Goal: Transaction & Acquisition: Purchase product/service

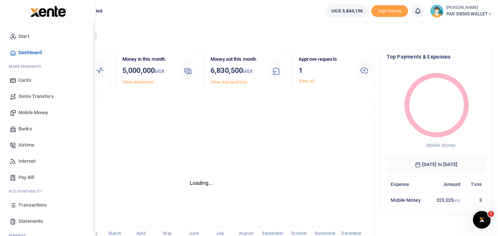
click at [12, 206] on icon at bounding box center [13, 205] width 7 height 7
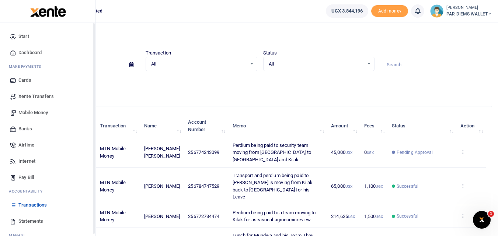
click at [23, 111] on span "Mobile Money" at bounding box center [32, 112] width 29 height 7
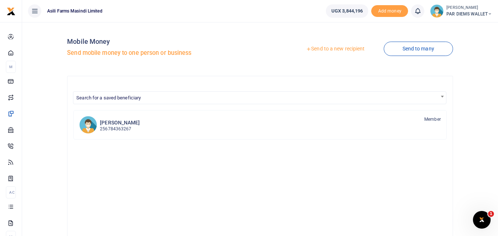
click at [331, 47] on link "Send to a new recipient" at bounding box center [335, 48] width 96 height 13
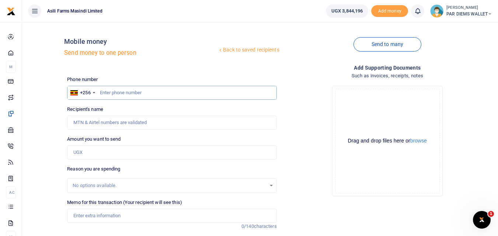
click at [100, 94] on input "text" at bounding box center [171, 93] width 209 height 14
type input "780372550"
type input "Sarah Auma"
type input "780372550"
click at [101, 149] on input "Amount you want to send" at bounding box center [171, 153] width 209 height 14
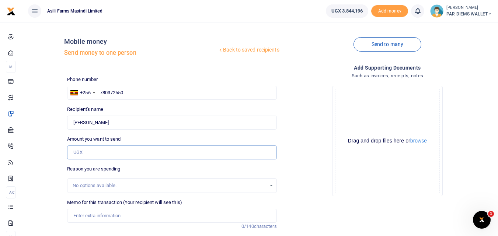
click at [84, 154] on input "Amount you want to send" at bounding box center [171, 153] width 209 height 14
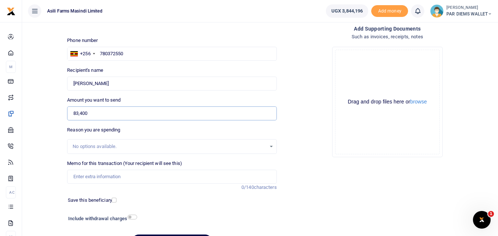
scroll to position [39, 0]
type input "83,400"
click at [105, 176] on input "Memo for this transaction (Your recipient will see this)" at bounding box center [171, 177] width 209 height 14
click at [106, 179] on input "Planting Bonus being paid to Auma Sarah" at bounding box center [171, 177] width 209 height 14
click at [196, 179] on input "Planting Bonus for Maize being paid to Auma Sarah" at bounding box center [171, 177] width 209 height 14
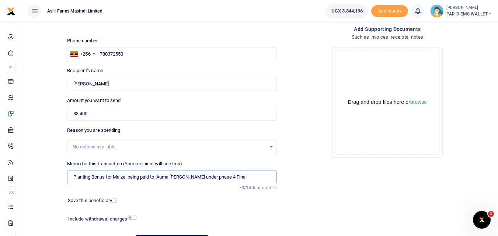
type input "Planting Bonus for Maize being paid to Auma Sarah under phase 4 Final"
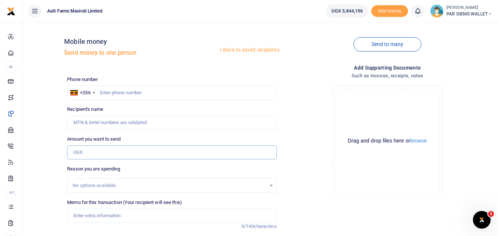
click at [86, 150] on input "Amount you want to send" at bounding box center [171, 153] width 209 height 14
type input "83,400"
click at [84, 217] on input "Memo for this transaction (Your recipient will see this)" at bounding box center [171, 216] width 209 height 14
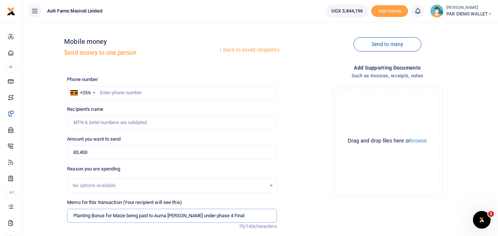
type input "Planting Bonus for Maize being paid to Auma Sarah under phase 4 Final"
click at [127, 90] on input "text" at bounding box center [171, 93] width 209 height 14
type input "780372550"
type input "Sarah Auma"
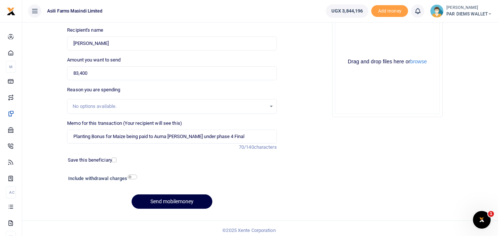
scroll to position [80, 0]
type input "780372550"
click at [351, 34] on div "Drag and drop files here or browse Powered by Uppy" at bounding box center [387, 61] width 105 height 105
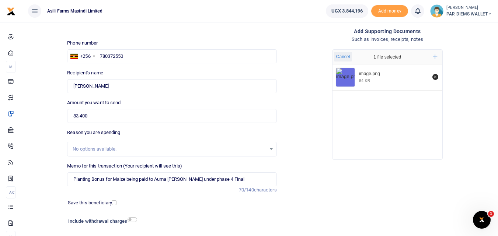
scroll to position [36, 0]
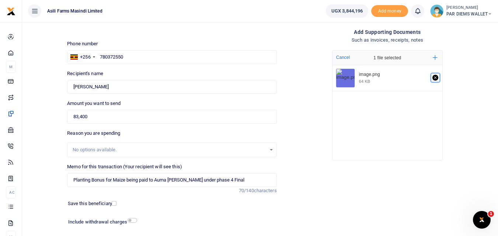
click at [435, 78] on icon "Remove file" at bounding box center [435, 78] width 3 height 3
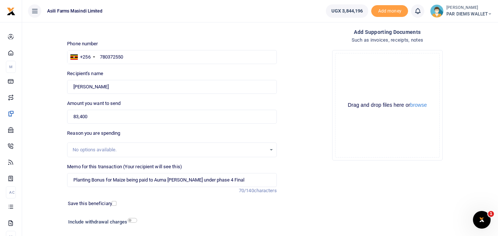
click at [358, 79] on div "Drag and drop files here or browse Powered by Uppy" at bounding box center [387, 105] width 105 height 105
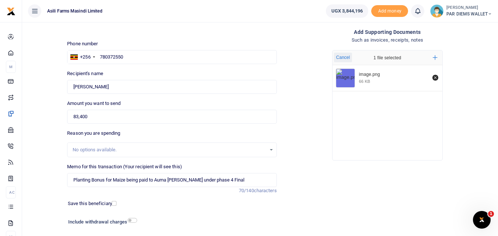
scroll to position [83, 0]
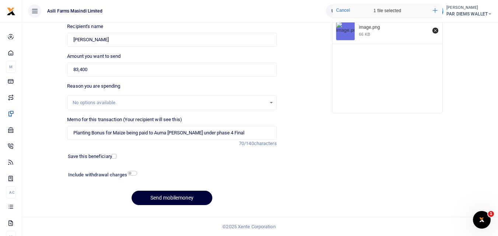
click at [168, 194] on button "Send mobilemoney" at bounding box center [172, 198] width 81 height 14
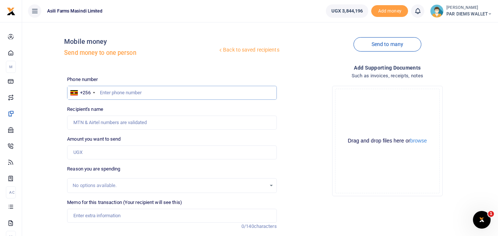
click at [105, 91] on input "text" at bounding box center [171, 93] width 209 height 14
click at [89, 151] on input "Amount you want to send" at bounding box center [171, 153] width 209 height 14
type input "25,400"
click at [82, 214] on input "Memo for this transaction (Your recipient will see this)" at bounding box center [171, 216] width 209 height 14
type input "Planting Bonus for Maize being paid to Simiyu Boniface under phase"
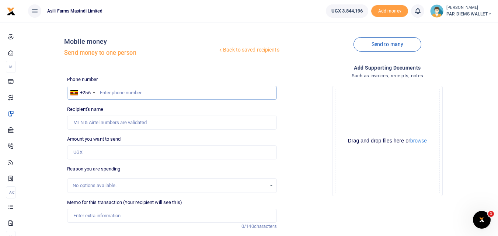
click at [115, 94] on input "text" at bounding box center [171, 93] width 209 height 14
click at [118, 94] on input "text" at bounding box center [171, 93] width 209 height 14
type input "779498092"
type input "[PERSON_NAME]"
type input "779498092"
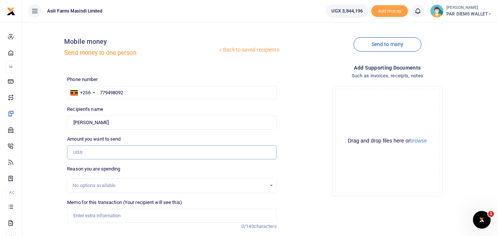
click at [97, 152] on input "Amount you want to send" at bounding box center [171, 153] width 209 height 14
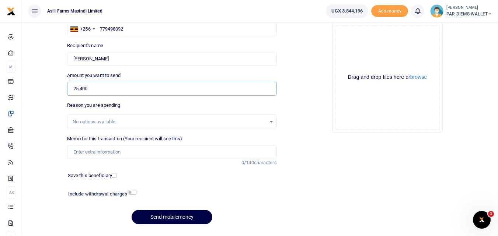
scroll to position [66, 0]
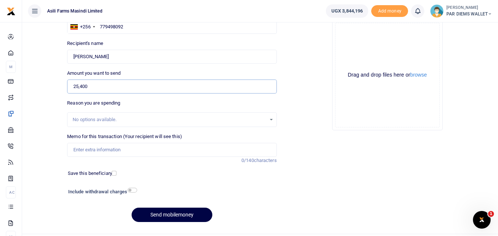
type input "25,400"
click at [123, 147] on input "Memo for this transaction (Your recipient will see this)" at bounding box center [171, 150] width 209 height 14
click at [106, 152] on input "Planting bonus being paid to Bonny Simiyu under batch" at bounding box center [171, 150] width 209 height 14
click at [225, 150] on input "Planting bonus for Maize being paid to Bonny Simiyu under batch" at bounding box center [171, 150] width 209 height 14
type input "Planting bonus for Maize being paid to Bonny Simiyu under batch 4 Final"
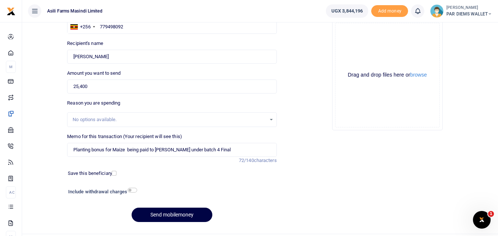
click at [352, 47] on div "Drag and drop files here or browse Powered by Uppy" at bounding box center [387, 75] width 105 height 105
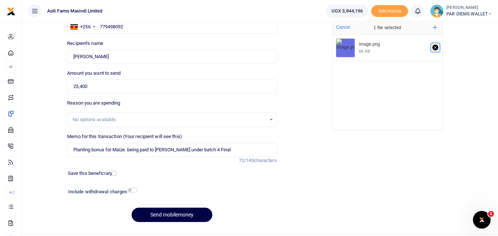
click at [435, 49] on icon "Remove file" at bounding box center [435, 48] width 6 height 6
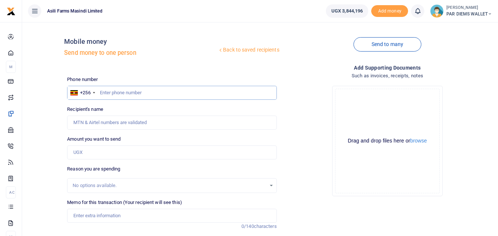
click at [129, 97] on input "text" at bounding box center [171, 93] width 209 height 14
click at [95, 152] on input "Amount you want to send" at bounding box center [171, 153] width 209 height 14
type input "25,400"
click at [112, 93] on input "text" at bounding box center [171, 93] width 209 height 14
click at [103, 93] on input "text" at bounding box center [171, 93] width 209 height 14
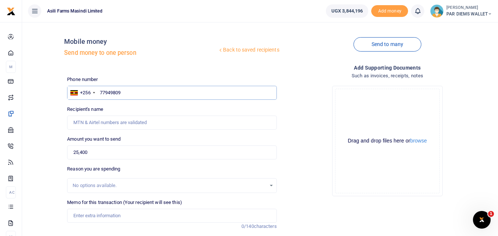
type input "779498092"
type input "Christine Ipalei"
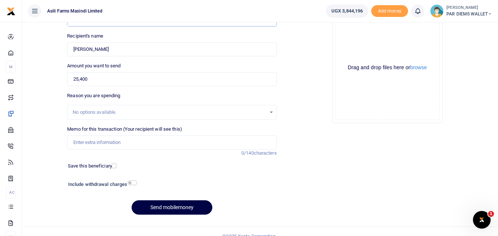
scroll to position [77, 0]
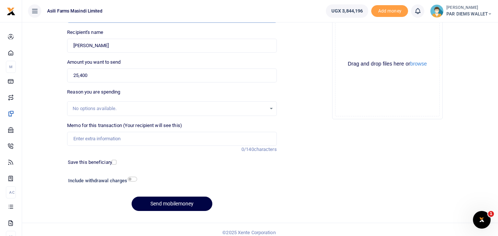
type input "779498092"
click at [87, 136] on input "Memo for this transaction (Your recipient will see this)" at bounding box center [171, 139] width 209 height 14
type input "Planting Bouns for Maize being paid to Simiyu under phase Final Kinumi"
click at [356, 41] on div "Drag and drop files here or browse Powered by Uppy" at bounding box center [387, 64] width 105 height 105
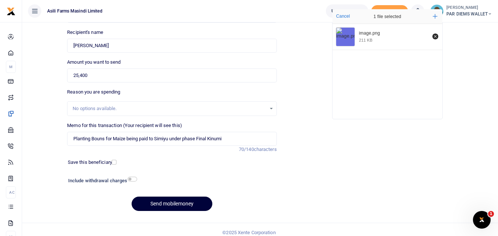
click at [168, 200] on button "Send mobilemoney" at bounding box center [172, 204] width 81 height 14
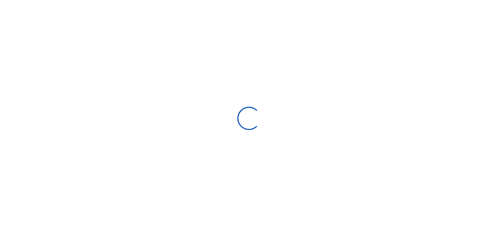
scroll to position [76, 0]
select select
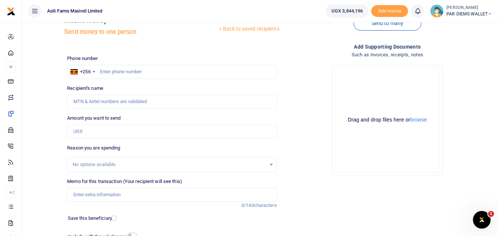
scroll to position [0, 0]
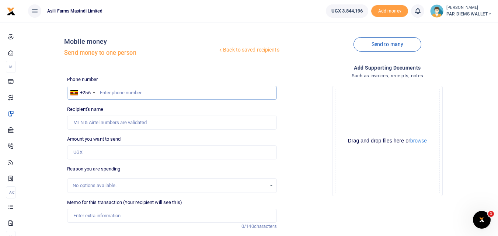
click at [114, 90] on input "text" at bounding box center [171, 93] width 209 height 14
click at [79, 151] on input "Amount you want to send" at bounding box center [171, 153] width 209 height 14
type input "76,600"
click at [128, 90] on input "text" at bounding box center [171, 93] width 209 height 14
click at [102, 160] on div "Phone number +256 [GEOGRAPHIC_DATA] [PHONE_NUMBER] Phone is required. Recipient…" at bounding box center [171, 185] width 215 height 219
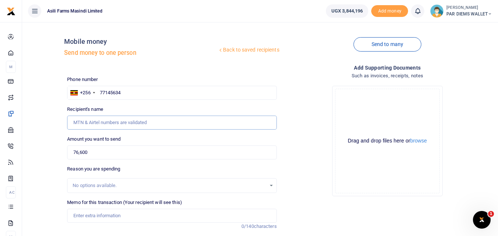
click at [160, 123] on input "Recipient's name" at bounding box center [171, 123] width 209 height 14
click at [138, 89] on input "77145634" at bounding box center [171, 93] width 209 height 14
type input "771405634"
type input "[DEMOGRAPHIC_DATA][PERSON_NAME]"
type input "771405634"
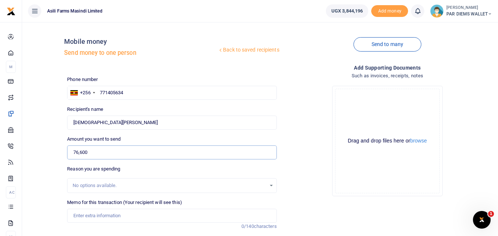
click at [112, 153] on input "76,600" at bounding box center [171, 153] width 209 height 14
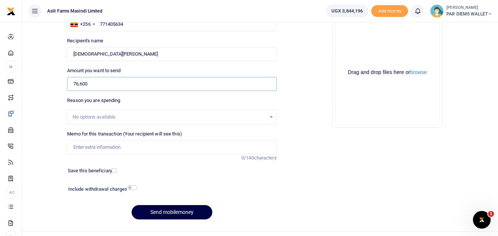
scroll to position [69, 0]
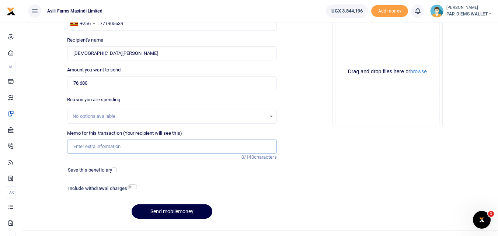
click at [77, 146] on input "Memo for this transaction (Your recipient will see this)" at bounding box center [171, 147] width 209 height 14
click at [349, 39] on div "Drag and drop files here or browse Powered by Uppy" at bounding box center [387, 72] width 105 height 105
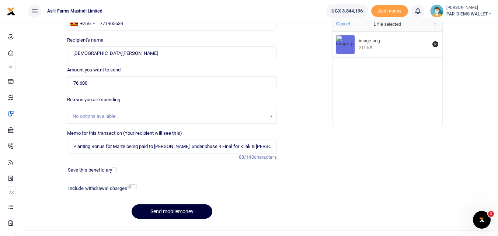
click at [166, 212] on button "Send mobilemoney" at bounding box center [172, 212] width 81 height 14
click at [250, 147] on input "Planting Bonus for Maize being paid to [PERSON_NAME] under phase 4 Final for Ki…" at bounding box center [171, 147] width 209 height 14
type input "Planting Bonus for Maize being paid to [PERSON_NAME] under phase 4 Final for [P…"
click at [182, 217] on button "Send mobilemoney" at bounding box center [172, 212] width 81 height 14
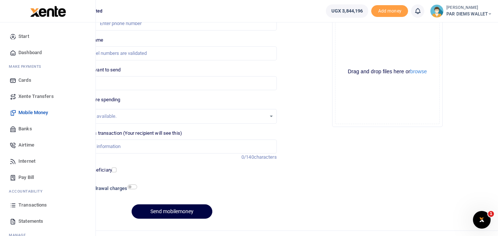
click at [12, 203] on icon at bounding box center [13, 205] width 7 height 7
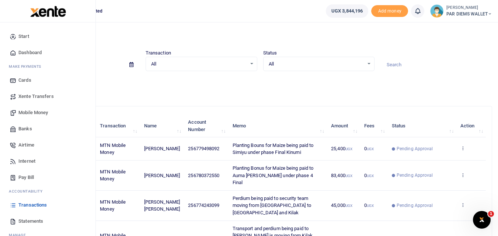
click at [35, 111] on span "Mobile Money" at bounding box center [32, 112] width 29 height 7
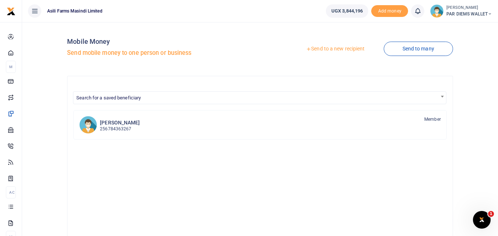
click at [327, 48] on link "Send to a new recipient" at bounding box center [335, 48] width 96 height 13
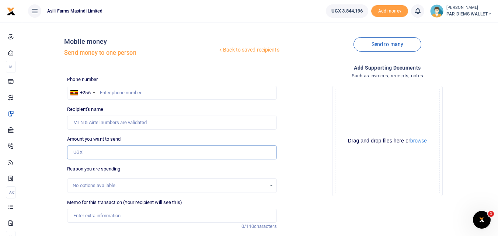
click at [94, 154] on input "Amount you want to send" at bounding box center [171, 153] width 209 height 14
type input "114,000"
click at [116, 91] on input "text" at bounding box center [171, 93] width 209 height 14
click at [117, 94] on input "text" at bounding box center [171, 93] width 209 height 14
type input "782007180"
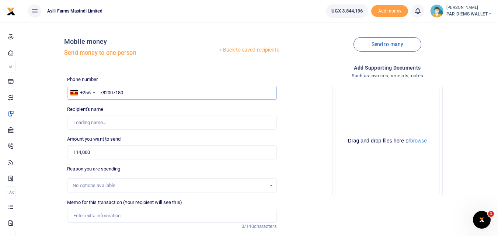
type input "Emmanuel Kosem Owiny"
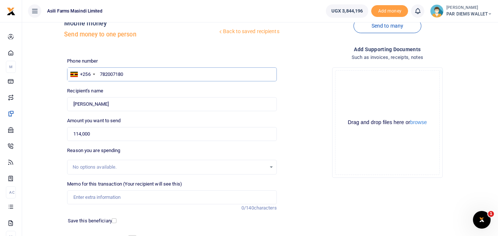
scroll to position [36, 0]
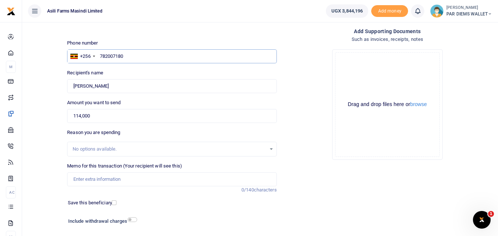
type input "782007180"
click at [91, 177] on input "Memo for this transaction (Your recipient will see this)" at bounding box center [171, 180] width 209 height 14
type input "P"
click at [105, 181] on input "Planting Bonus being paid to Owinyi" at bounding box center [171, 180] width 209 height 14
click at [168, 181] on input "Planting Bonus for being paid to Owinyi" at bounding box center [171, 180] width 209 height 14
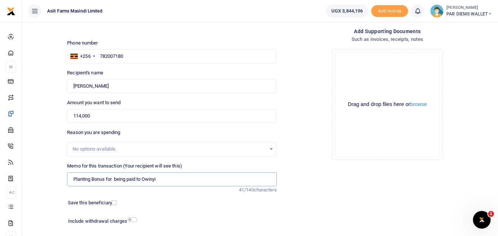
click at [114, 181] on input "Planting Bonus for being paid to Owinyi" at bounding box center [171, 180] width 209 height 14
click at [185, 182] on input "Planting Bonus for Maize being paid to Owinyi" at bounding box center [171, 180] width 209 height 14
click at [363, 71] on div "Drag and drop files here or browse Powered by Uppy" at bounding box center [387, 104] width 105 height 105
click at [359, 76] on div "Drag and drop files here or browse Powered by Uppy" at bounding box center [387, 104] width 105 height 105
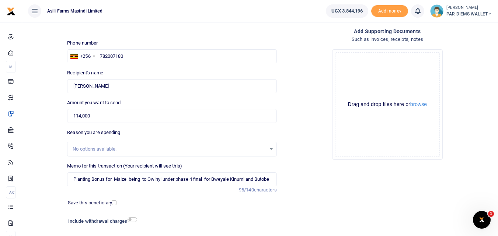
click at [356, 69] on div "Drag and drop files here or browse Powered by Uppy" at bounding box center [387, 104] width 105 height 105
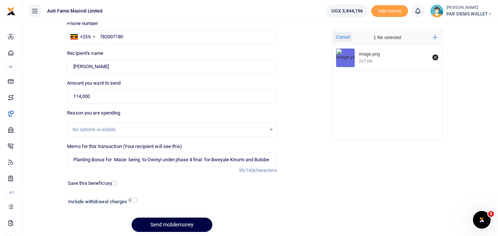
scroll to position [56, 0]
click at [141, 160] on input "Planting Bonus for Maize being to Owinyi under phase 4 final for Bweyale Kinumi…" at bounding box center [171, 160] width 209 height 14
click at [155, 158] on input "Planting Bonus for Maize being paid to Owinyi under phase 4 final for Bweyale K…" at bounding box center [171, 160] width 209 height 14
type input "Planting Bonus for Maize being paid to Owinyi under phase 4 final for Bweyale K…"
click at [168, 222] on button "Send mobilemoney" at bounding box center [172, 224] width 81 height 14
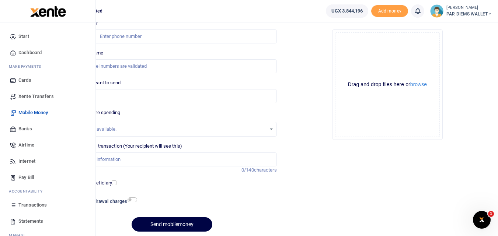
click at [16, 205] on icon at bounding box center [13, 205] width 7 height 7
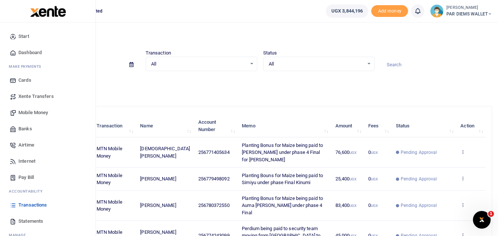
click at [41, 112] on span "Mobile Money" at bounding box center [32, 112] width 29 height 7
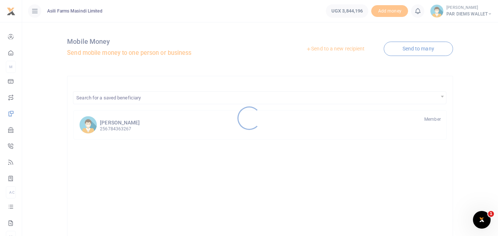
click at [323, 47] on div at bounding box center [249, 118] width 498 height 236
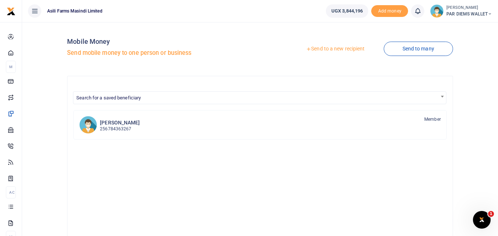
click at [331, 46] on link "Send to a new recipient" at bounding box center [335, 48] width 96 height 13
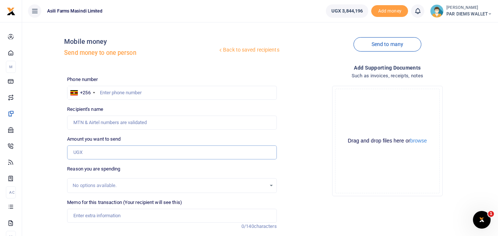
click at [83, 152] on input "Amount you want to send" at bounding box center [171, 153] width 209 height 14
type input "54,700"
click at [107, 90] on input "text" at bounding box center [171, 93] width 209 height 14
click at [110, 89] on input "text" at bounding box center [171, 93] width 209 height 14
click at [101, 93] on input "text" at bounding box center [171, 93] width 209 height 14
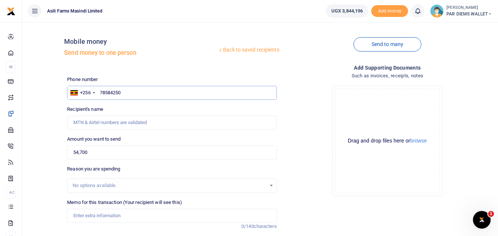
type input "785842504"
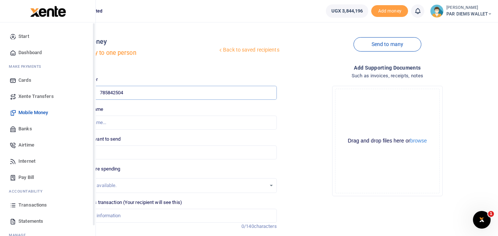
type input "John Madira"
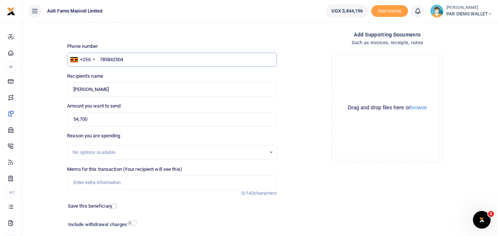
scroll to position [32, 0]
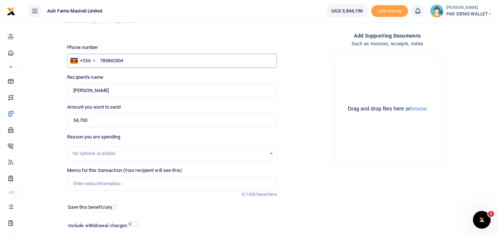
type input "785842504"
click at [92, 182] on input "Memo for this transaction (Your recipient will see this)" at bounding box center [171, 184] width 209 height 14
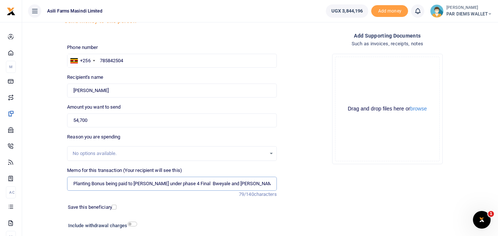
click at [106, 185] on input "Planting Bonus being paid to Jogn Madira under phase 4 Final Bweyale and Kilak" at bounding box center [171, 184] width 209 height 14
type input "Planting Bonus for Maize being paid to Jogn Madira under phase 4 Final Bweyale …"
click at [358, 76] on div "Drag and drop files here or browse Powered by Uppy" at bounding box center [387, 109] width 105 height 105
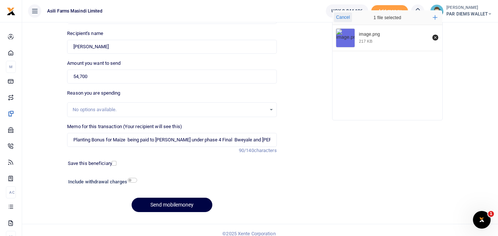
scroll to position [79, 0]
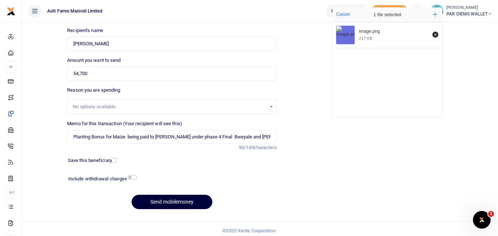
click at [158, 202] on button "Send mobilemoney" at bounding box center [172, 202] width 81 height 14
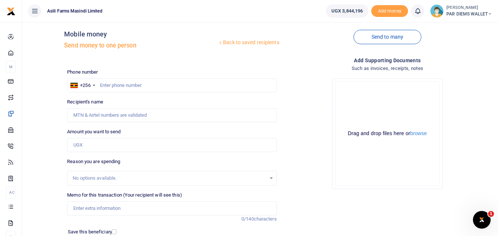
scroll to position [7, 0]
click at [122, 143] on input "Amount you want to send" at bounding box center [171, 146] width 209 height 14
type input "26,500"
click at [125, 83] on input "text" at bounding box center [171, 86] width 209 height 14
click at [85, 209] on input "Memo for this transaction (Your recipient will see this)" at bounding box center [171, 209] width 209 height 14
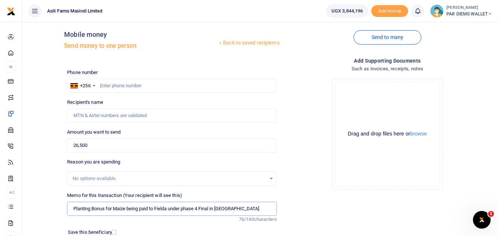
type input "Planting Bonus for Maize being paid to Fielda under phase 4 Final in Kinumi"
click at [360, 119] on div "Drag and drop files here or browse Powered by Uppy" at bounding box center [387, 134] width 105 height 105
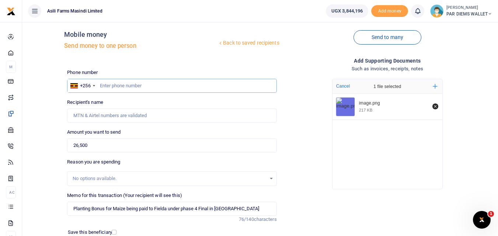
click at [116, 88] on input "text" at bounding box center [171, 86] width 209 height 14
type input "789028006"
type input "Filder Lamunu"
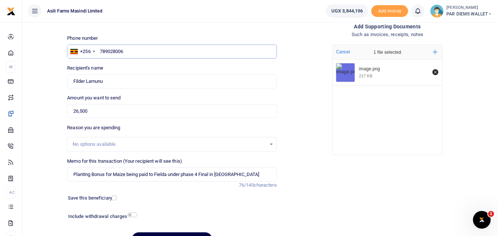
scroll to position [73, 0]
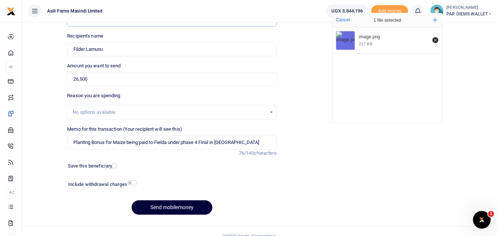
type input "789028006"
click at [158, 205] on button "Send mobilemoney" at bounding box center [172, 208] width 81 height 14
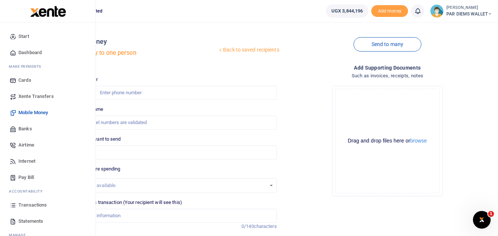
click at [14, 205] on icon at bounding box center [13, 205] width 7 height 7
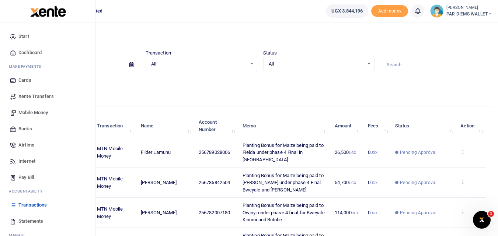
click at [29, 112] on span "Mobile Money" at bounding box center [32, 112] width 29 height 7
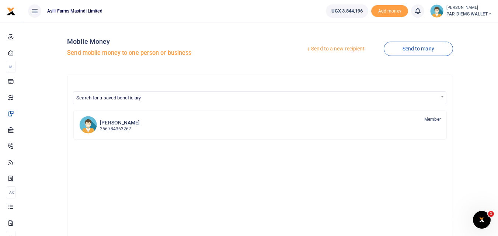
click at [325, 46] on link "Send to a new recipient" at bounding box center [335, 48] width 96 height 13
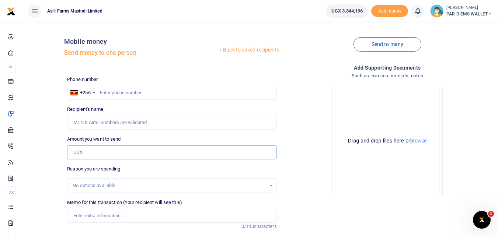
click at [80, 151] on input "Amount you want to send" at bounding box center [171, 153] width 209 height 14
type input "423,600"
click at [84, 214] on input "Memo for this transaction (Your recipient will see this)" at bounding box center [171, 216] width 209 height 14
click at [106, 215] on input "Planting Bonus being paid to Rueben Kimei" at bounding box center [171, 216] width 209 height 14
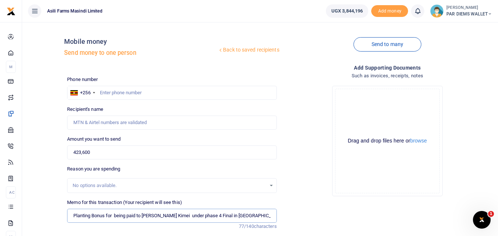
type input "Planting Bonus for being paid to Rueben Kimei under phase 4 Final in Kilak"
click at [363, 113] on div "Drag and drop files here or browse Powered by Uppy" at bounding box center [387, 141] width 105 height 105
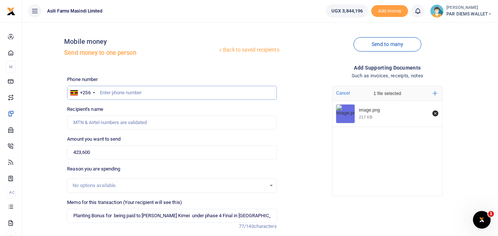
click at [114, 95] on input "text" at bounding box center [171, 93] width 209 height 14
click at [131, 88] on input "text" at bounding box center [171, 93] width 209 height 14
type input "767377821"
type input "[PERSON_NAME]"
type input "767377821"
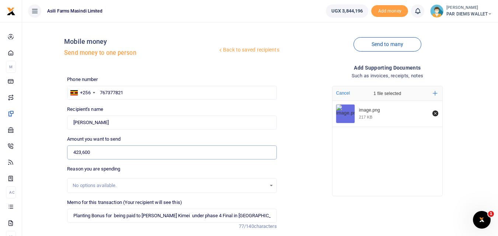
click at [101, 154] on input "423,600" at bounding box center [171, 153] width 209 height 14
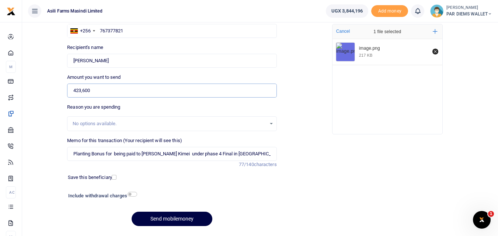
scroll to position [63, 0]
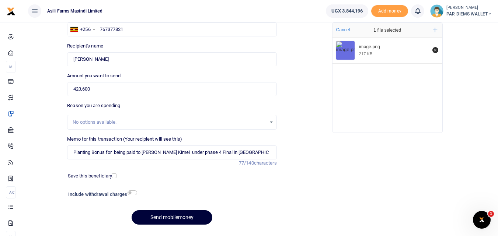
click at [170, 219] on button "Send mobilemoney" at bounding box center [172, 217] width 81 height 14
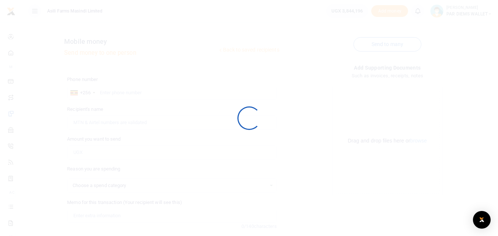
scroll to position [63, 0]
select select
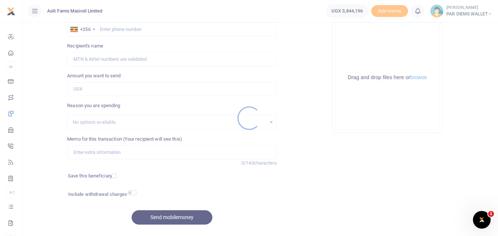
scroll to position [0, 0]
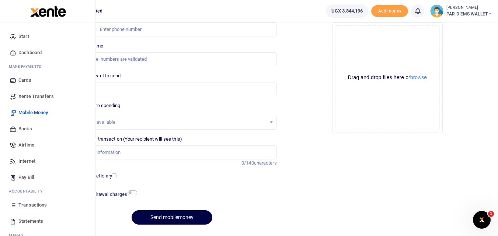
click at [14, 208] on icon at bounding box center [13, 205] width 7 height 7
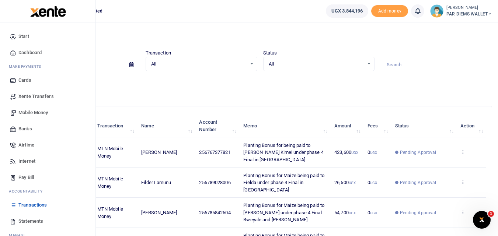
click at [42, 114] on span "Mobile Money" at bounding box center [32, 112] width 29 height 7
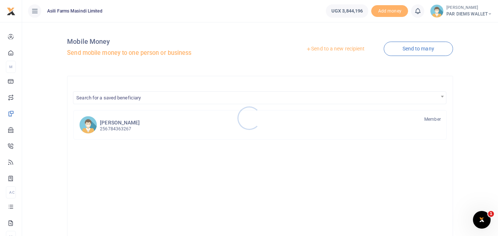
click at [319, 46] on div at bounding box center [249, 118] width 498 height 236
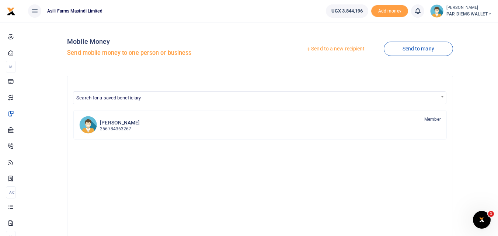
click at [330, 46] on link "Send to a new recipient" at bounding box center [335, 48] width 96 height 13
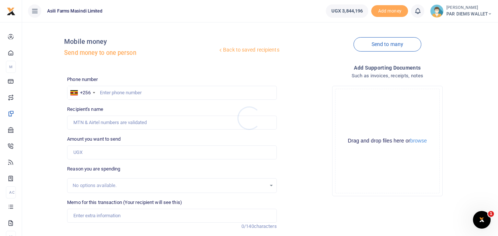
click at [90, 156] on div at bounding box center [249, 118] width 498 height 236
click at [84, 149] on input "Amount you want to send" at bounding box center [171, 153] width 209 height 14
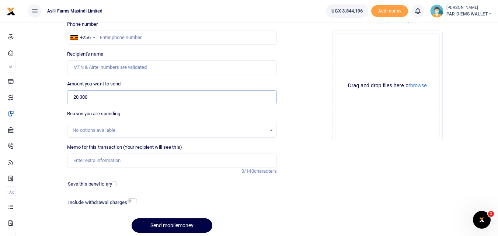
scroll to position [57, 0]
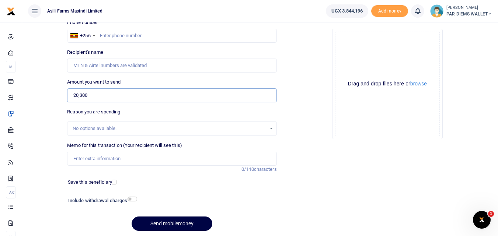
type input "20,300"
click at [89, 161] on input "Memo for this transaction (Your recipient will see this)" at bounding box center [171, 159] width 209 height 14
click at [130, 159] on input "Planting Bonus for Maize bing paid to Kaawha Innocent" at bounding box center [171, 159] width 209 height 14
drag, startPoint x: 130, startPoint y: 159, endPoint x: 109, endPoint y: 163, distance: 21.7
click at [109, 163] on input "Planting Bonus for Maize bing paid to Kaawha Innocent" at bounding box center [171, 159] width 209 height 14
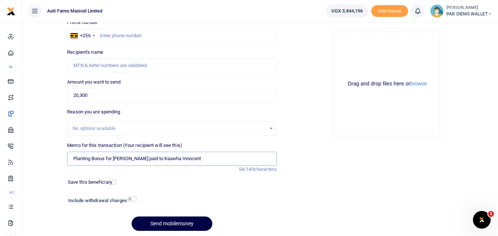
click at [136, 157] on input "Planting Bonus for Maize bing paid to Kaawha Innocent" at bounding box center [171, 159] width 209 height 14
click at [219, 161] on input "Planting Bonus for Maize being paid to Kaawha Innocent" at bounding box center [171, 159] width 209 height 14
type input "Planting Bonus for Maize being paid to Kaawha Innocent under phase 4 in Butoobe"
click at [360, 50] on div "Drag and drop files here or browse Powered by Uppy" at bounding box center [387, 84] width 105 height 105
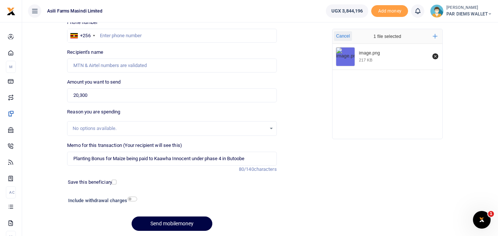
scroll to position [0, 0]
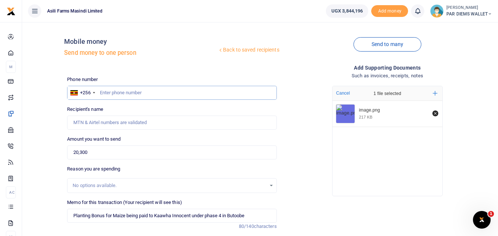
click at [164, 95] on input "text" at bounding box center [171, 93] width 209 height 14
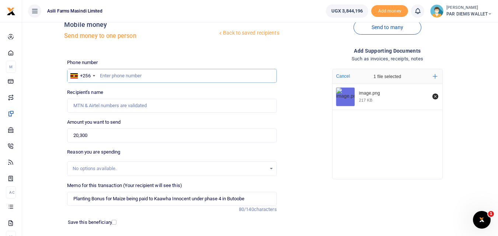
scroll to position [15, 0]
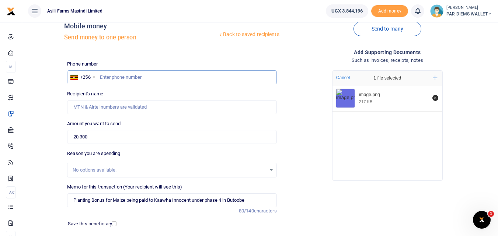
click at [129, 73] on input "text" at bounding box center [171, 77] width 209 height 14
click at [324, 146] on div "Drop your files here Cancel 1 file selected Add more image.png 217 KB" at bounding box center [387, 126] width 209 height 122
click at [105, 78] on input "text" at bounding box center [171, 77] width 209 height 14
type input "788166032"
type input "Umeme Limited"
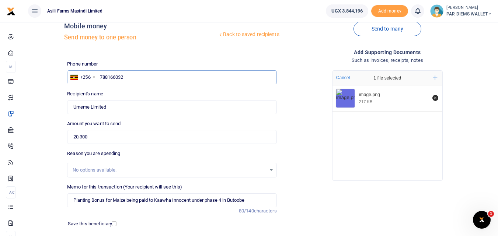
click at [147, 79] on input "788166032" at bounding box center [171, 77] width 209 height 14
type input "7"
type input "788166032"
click at [132, 111] on input "Found" at bounding box center [171, 107] width 209 height 14
click at [95, 139] on input "20,300" at bounding box center [171, 137] width 209 height 14
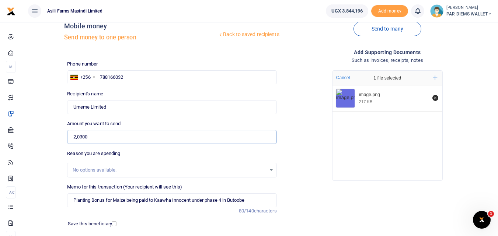
type input "20,300"
click at [139, 80] on input "788166032" at bounding box center [171, 77] width 209 height 14
click at [108, 76] on input "788166032" at bounding box center [171, 77] width 209 height 14
type input "783166032"
click at [115, 105] on input "Found" at bounding box center [171, 107] width 209 height 14
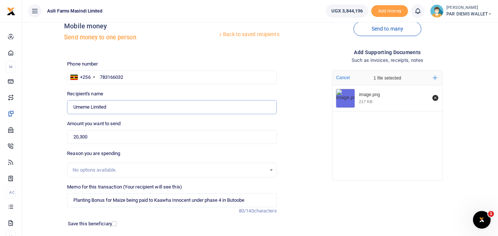
type input "Kaahwa Innocent"
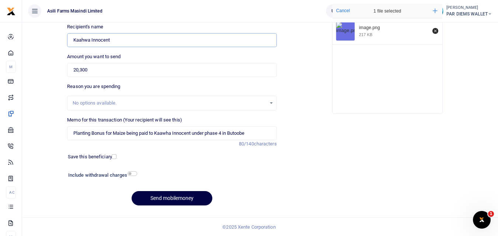
scroll to position [83, 0]
click at [180, 198] on button "Send mobilemoney" at bounding box center [172, 198] width 81 height 14
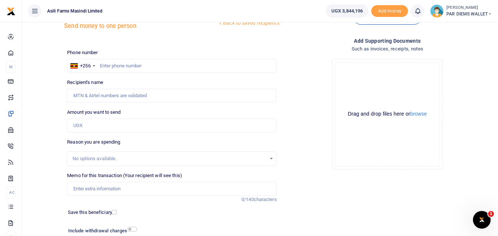
scroll to position [27, 0]
click at [113, 67] on input "text" at bounding box center [171, 66] width 209 height 14
click at [117, 62] on input "text" at bounding box center [171, 66] width 209 height 14
type input "771603272"
type input "John Okech"
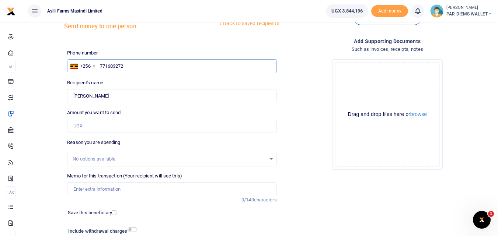
type input "771603272"
click at [85, 121] on input "Amount you want to send" at bounding box center [171, 126] width 209 height 14
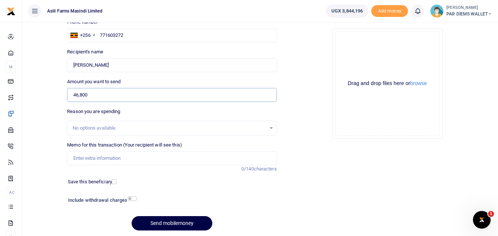
scroll to position [83, 0]
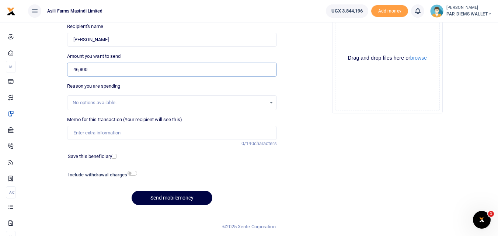
type input "46,800"
click at [98, 136] on input "Memo for this transaction (Your recipient will see this)" at bounding box center [171, 133] width 209 height 14
click at [103, 133] on input "Planting Bonus being paid to Oketch John" at bounding box center [171, 133] width 209 height 14
click at [198, 136] on input "Planting Bonus for Maize being paid to Oketch John" at bounding box center [171, 133] width 209 height 14
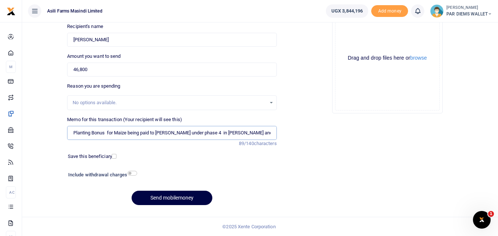
type input "Planting Bonus for Maize being paid to Oketch John under phase 4 in Bweyale and…"
click at [353, 31] on div "Drag and drop files here or browse Powered by Uppy" at bounding box center [387, 58] width 105 height 105
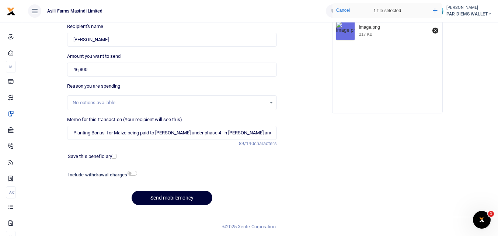
click at [152, 201] on button "Send mobilemoney" at bounding box center [172, 198] width 81 height 14
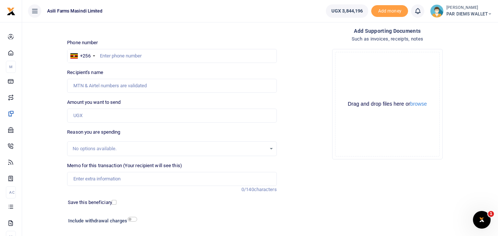
scroll to position [36, 0]
click at [103, 113] on input "Amount you want to send" at bounding box center [171, 116] width 209 height 14
type input "45,000"
click at [124, 49] on input "text" at bounding box center [171, 56] width 209 height 14
type input "773558774"
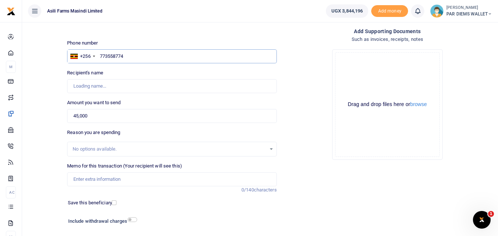
type input "[PERSON_NAME]"
type input "773558774"
click at [104, 116] on input "45,000" at bounding box center [171, 116] width 209 height 14
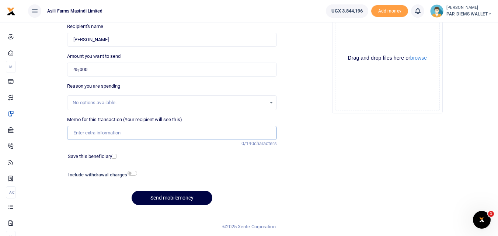
click at [91, 139] on input "Memo for this transaction (Your recipient will see this)" at bounding box center [171, 133] width 209 height 14
click at [106, 128] on input "Planting Bonus being paid to Maxwel Mpiima" at bounding box center [171, 133] width 209 height 14
click at [206, 138] on input "Planting Bonus for Maize being paid to Maxwel Mpiima" at bounding box center [171, 133] width 209 height 14
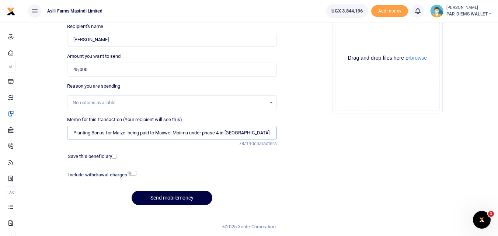
type input "Planting Bonus for Maize being paid to Maxwel Mpiima under phase 4 in [GEOGRAPH…"
click at [351, 37] on div "Drag and drop files here or browse Powered by Uppy" at bounding box center [387, 58] width 105 height 105
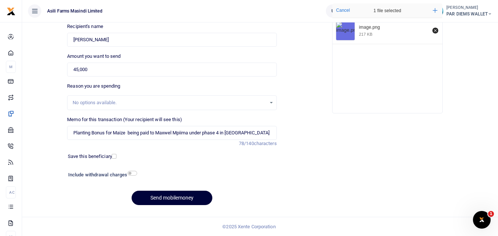
click at [174, 196] on button "Send mobilemoney" at bounding box center [172, 198] width 81 height 14
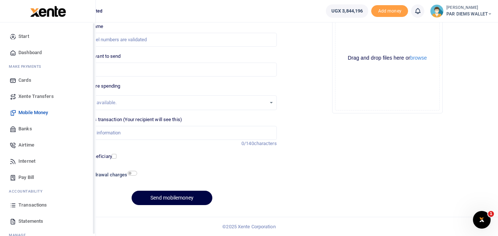
click at [15, 204] on icon at bounding box center [13, 205] width 7 height 7
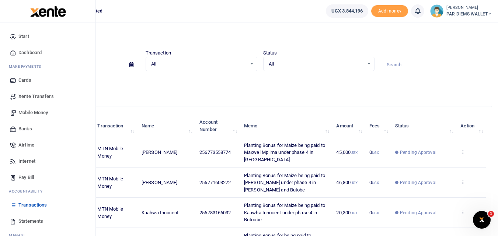
click at [33, 108] on link "Mobile Money" at bounding box center [48, 113] width 84 height 16
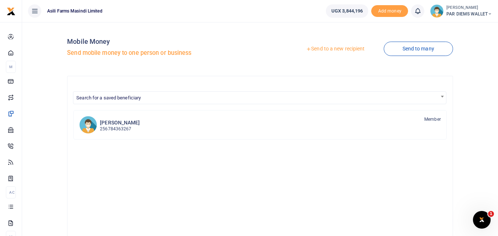
click at [338, 46] on link "Send to a new recipient" at bounding box center [335, 48] width 96 height 13
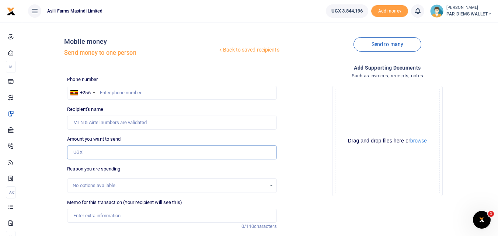
click at [82, 152] on input "Amount you want to send" at bounding box center [171, 153] width 209 height 14
type input "35,300"
click at [353, 109] on div "Drag and drop files here or browse Powered by Uppy" at bounding box center [387, 141] width 105 height 105
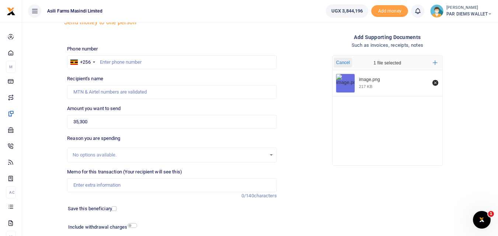
scroll to position [32, 0]
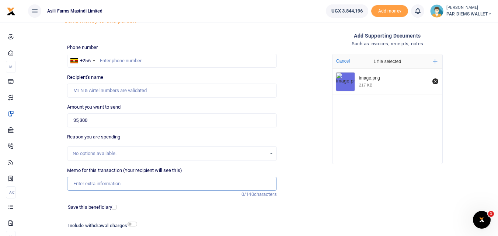
click at [124, 180] on input "Memo for this transaction (Your recipient will see this)" at bounding box center [171, 184] width 209 height 14
click at [105, 186] on input "Planting Bonus being paid to" at bounding box center [171, 184] width 209 height 14
click at [160, 183] on input "Planting Bonus for Maize being paid to" at bounding box center [171, 184] width 209 height 14
type input "Planting Bonus for Maize being paid to Asonyu under phase 4 in [GEOGRAPHIC_DATA]"
click at [115, 60] on input "text" at bounding box center [171, 61] width 209 height 14
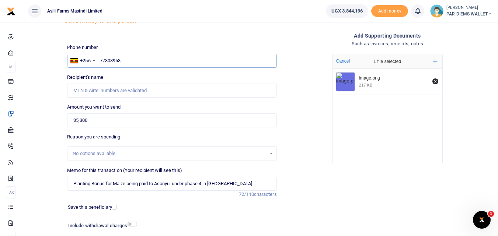
type input "773039539"
type input "[PERSON_NAME]"
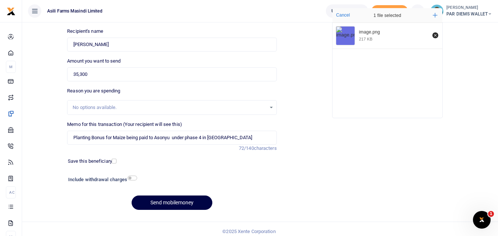
scroll to position [83, 0]
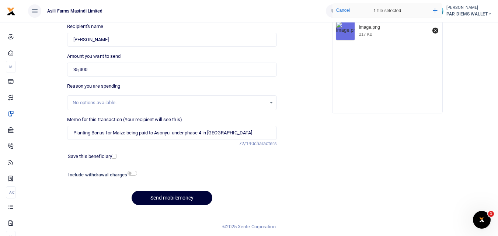
type input "773039539"
click at [160, 198] on button "Send mobilemoney" at bounding box center [172, 198] width 81 height 14
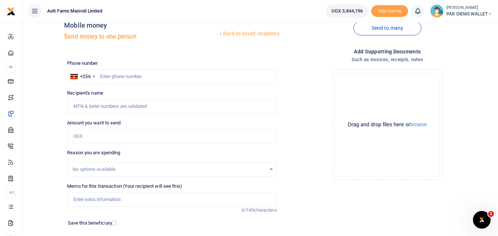
scroll to position [13, 0]
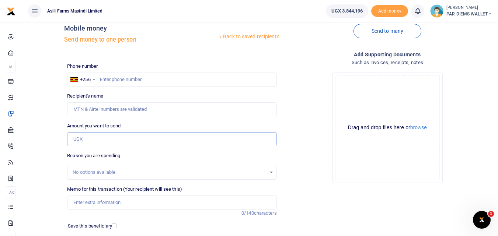
click at [83, 138] on input "Amount you want to send" at bounding box center [171, 139] width 209 height 14
type input "276,500"
click at [85, 204] on input "Memo for this transaction (Your recipient will see this)" at bounding box center [171, 203] width 209 height 14
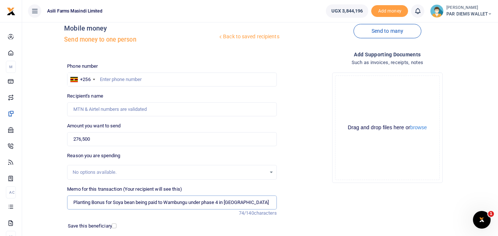
type input "Planting Bonus for Soya bean being paid to Wambungu under phase 4 in Kilak"
click at [359, 93] on div "Drag and drop files here or browse Powered by Uppy" at bounding box center [387, 128] width 105 height 105
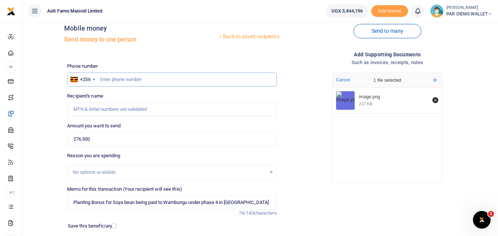
click at [104, 79] on input "text" at bounding box center [171, 80] width 209 height 14
type input "773203397"
type input "Annet Mazima"
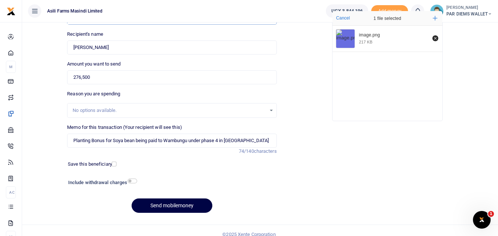
scroll to position [83, 0]
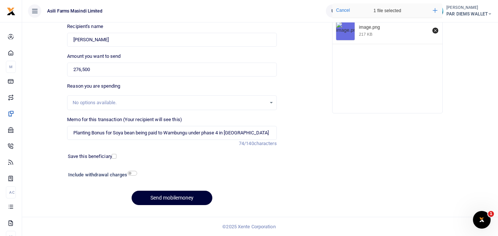
type input "773203397"
click at [166, 198] on button "Send mobilemoney" at bounding box center [172, 198] width 81 height 14
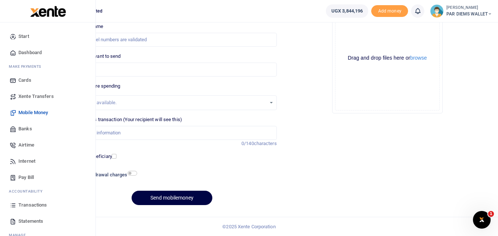
click at [12, 207] on icon at bounding box center [13, 205] width 7 height 7
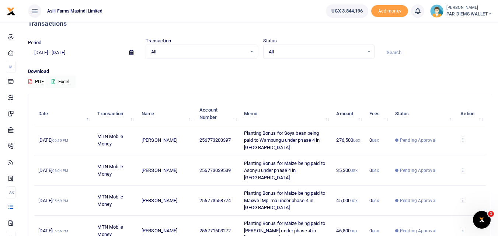
scroll to position [14, 0]
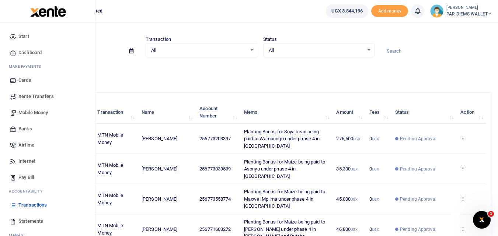
click at [28, 111] on span "Mobile Money" at bounding box center [32, 112] width 29 height 7
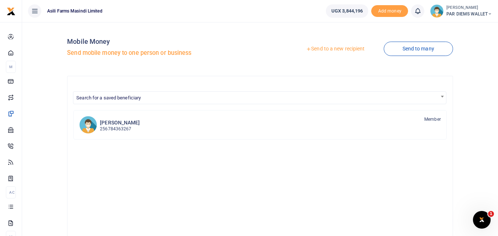
click at [330, 49] on link "Send to a new recipient" at bounding box center [335, 48] width 96 height 13
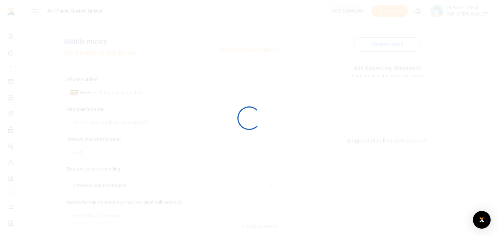
select select
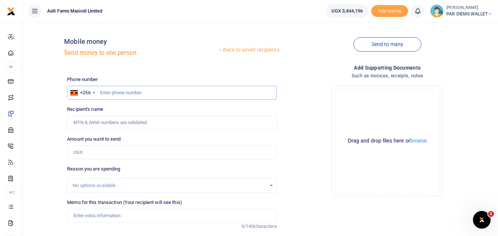
click at [115, 93] on input "text" at bounding box center [171, 93] width 209 height 14
click at [88, 154] on input "Amount you want to send" at bounding box center [171, 153] width 209 height 14
type input "200,500"
click at [115, 90] on input "text" at bounding box center [171, 93] width 209 height 14
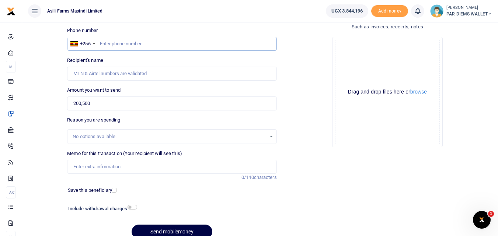
scroll to position [60, 0]
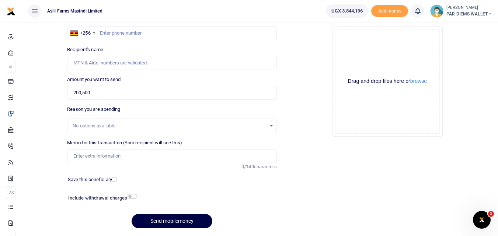
click at [370, 59] on div "Drag and drop files here or browse Powered by Uppy" at bounding box center [387, 81] width 105 height 105
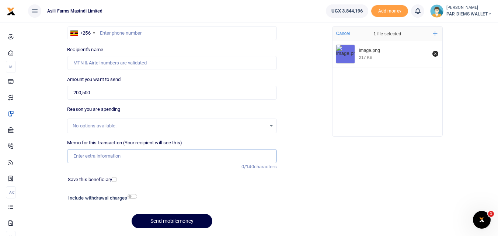
click at [89, 154] on input "Memo for this transaction (Your recipient will see this)" at bounding box center [171, 156] width 209 height 14
type input "Planting Bonus for Maize being paid to Wangila under phase 4 in Kilak"
click at [150, 32] on input "text" at bounding box center [171, 33] width 209 height 14
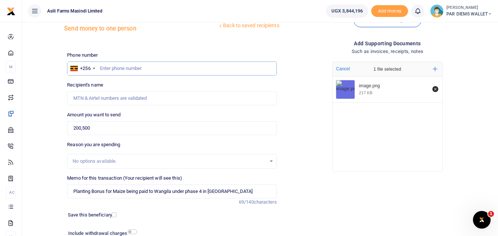
scroll to position [23, 0]
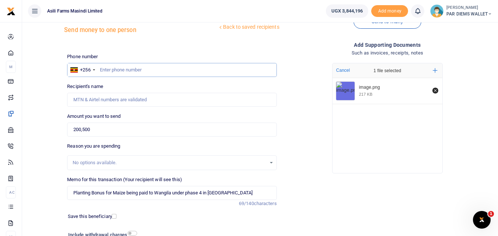
click at [123, 68] on input "text" at bounding box center [171, 70] width 209 height 14
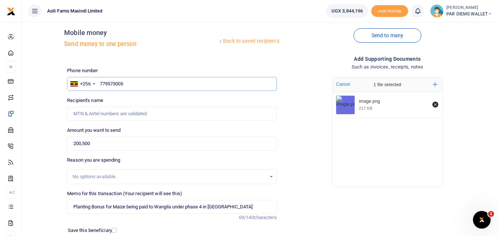
scroll to position [8, 0]
click at [133, 86] on input "779573005" at bounding box center [171, 84] width 209 height 14
type input "7"
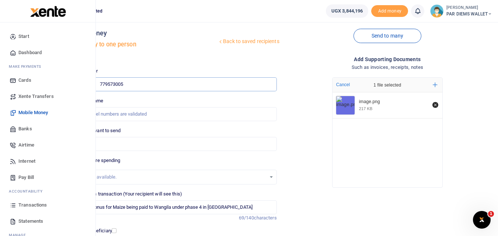
type input "779573005"
click at [33, 112] on span "Mobile Money" at bounding box center [32, 112] width 29 height 7
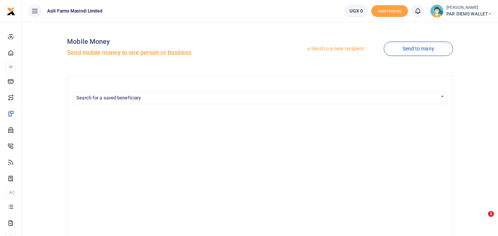
click at [334, 48] on div at bounding box center [249, 118] width 498 height 236
click at [334, 48] on link "Send to a new recipient" at bounding box center [335, 48] width 96 height 13
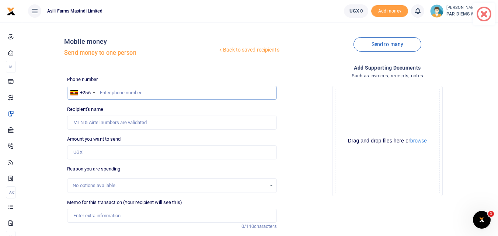
click at [112, 92] on input "text" at bounding box center [171, 93] width 209 height 14
click at [308, 136] on div "Drop your files here Drag and drop files here or browse Powered by Uppy" at bounding box center [387, 141] width 209 height 122
click at [133, 93] on input "779573005" at bounding box center [171, 93] width 209 height 14
type input "7"
type input "779573005"
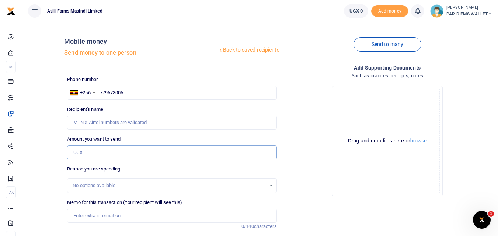
click at [101, 147] on input "Amount you want to send" at bounding box center [171, 153] width 209 height 14
type input "200,000"
click at [118, 90] on input "text" at bounding box center [171, 93] width 209 height 14
click at [112, 96] on input "text" at bounding box center [171, 93] width 209 height 14
type input "779573005"
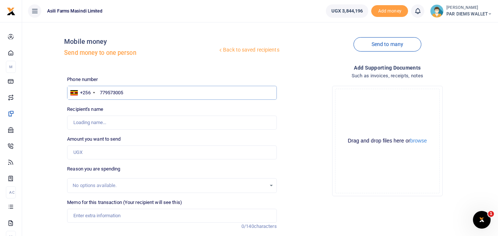
type input "Jaskwa [PERSON_NAME]"
type input "779573005"
click at [98, 153] on input "Amount you want to send" at bounding box center [171, 153] width 209 height 14
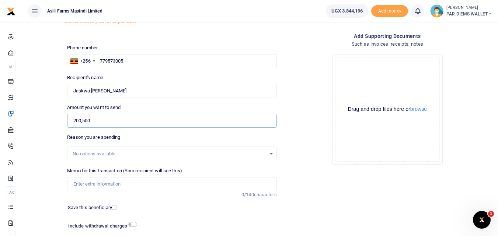
scroll to position [41, 0]
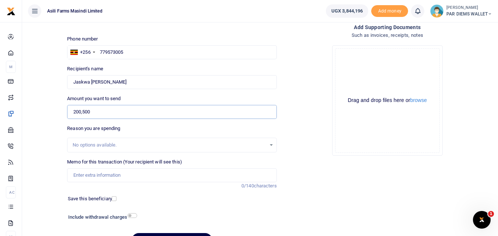
type input "200,500"
click at [87, 177] on input "Memo for this transaction (Your recipient will see this)" at bounding box center [171, 175] width 209 height 14
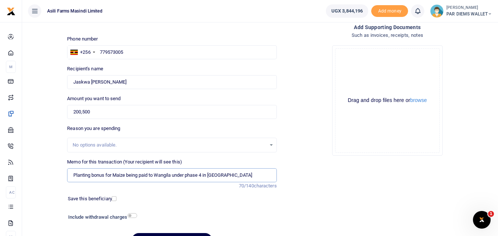
type input "Planting bonus for Maize being paid to Wangila under phase 4 in Kilak"
click at [366, 64] on div "Drag and drop files here or browse Powered by Uppy" at bounding box center [387, 100] width 105 height 105
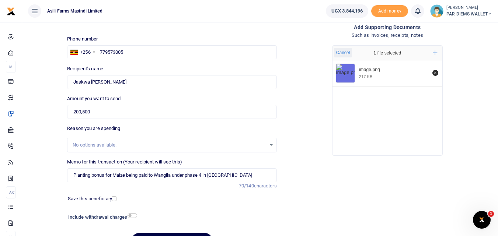
scroll to position [83, 0]
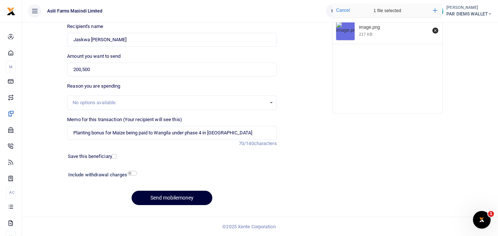
click at [192, 193] on button "Send mobilemoney" at bounding box center [172, 198] width 81 height 14
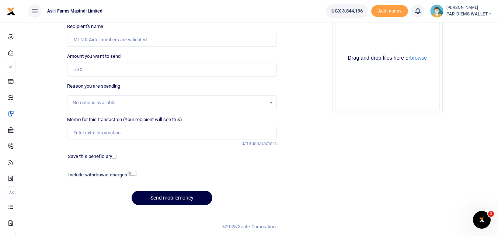
scroll to position [10, 0]
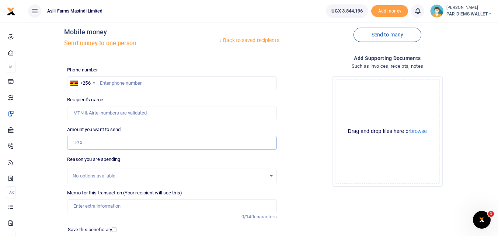
click at [79, 144] on input "Amount you want to send" at bounding box center [171, 143] width 209 height 14
type input "22,000"
click at [112, 87] on input "text" at bounding box center [171, 83] width 209 height 14
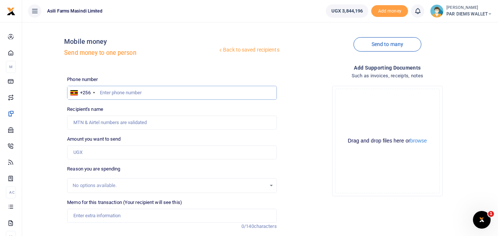
click at [124, 94] on input "text" at bounding box center [171, 93] width 209 height 14
click at [129, 95] on input "text" at bounding box center [171, 93] width 209 height 14
click at [85, 155] on input "Amount you want to send" at bounding box center [171, 153] width 209 height 14
type input "22,000"
click at [126, 96] on input "text" at bounding box center [171, 93] width 209 height 14
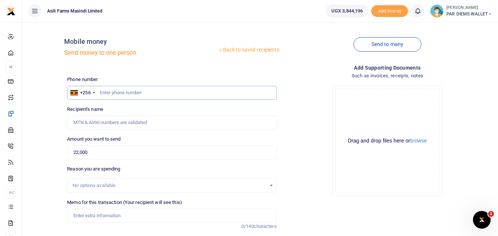
click at [122, 95] on input "text" at bounding box center [171, 93] width 209 height 14
click at [116, 89] on input "text" at bounding box center [171, 93] width 209 height 14
type input "77762794"
type input "Kawere Ayimbisibwe"
type input "777627942"
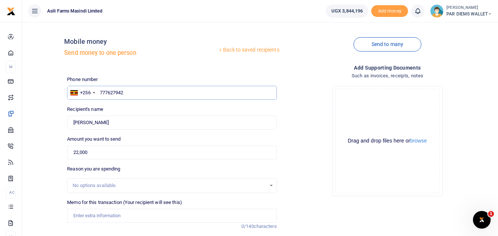
type input "Stephen Komakech"
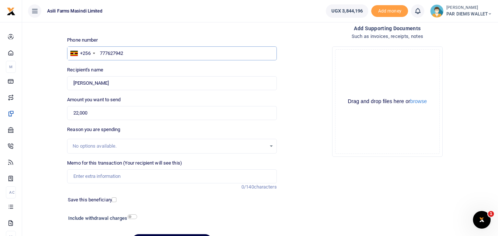
scroll to position [42, 0]
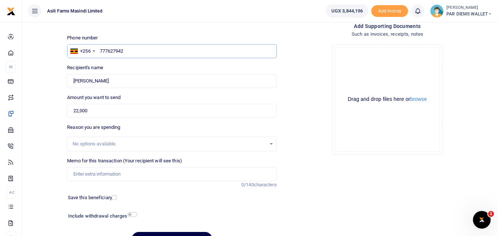
type input "777627942"
click at [103, 173] on input "Memo for this transaction (Your recipient will see this)" at bounding box center [171, 174] width 209 height 14
click at [79, 172] on input "Memo for this transaction (Your recipient will see this)" at bounding box center [171, 174] width 209 height 14
type input "Planting Bonus for Maize being to"
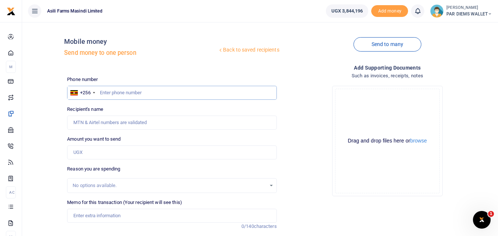
click at [123, 94] on input "text" at bounding box center [171, 93] width 209 height 14
type input "777627942"
type input "[PERSON_NAME]"
type input "777627942"
click at [86, 154] on input "Amount you want to send" at bounding box center [171, 153] width 209 height 14
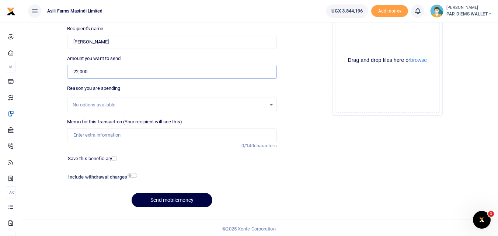
scroll to position [83, 0]
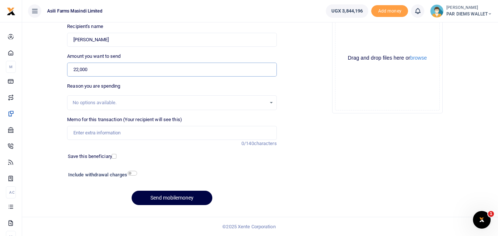
type input "22,000"
click at [79, 133] on input "Memo for this transaction (Your recipient will see this)" at bounding box center [171, 133] width 209 height 14
click at [148, 133] on input "Planting Bonus being paid to" at bounding box center [171, 133] width 209 height 14
click at [212, 132] on input "Planting Bonus for Maize being paid to Stephen Komajketch" at bounding box center [171, 133] width 209 height 14
click at [223, 136] on input "Planting Bonus for Maize being paid to Stephen Komajketch" at bounding box center [171, 133] width 209 height 14
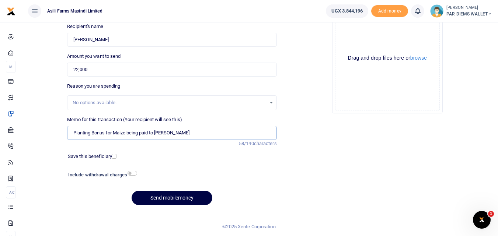
click at [216, 134] on input "Planting Bonus for Maize being paid to Stephen Komajketch" at bounding box center [171, 133] width 209 height 14
type input "Planting Bonus for Maize being paid to Stephen Komajketch under phase 4 in Kigu…"
click at [340, 36] on div "Drag and drop files here or browse Powered by Uppy" at bounding box center [387, 58] width 105 height 105
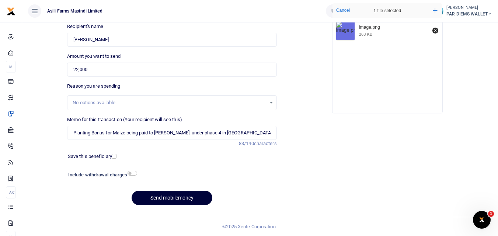
click at [168, 198] on button "Send mobilemoney" at bounding box center [172, 198] width 81 height 14
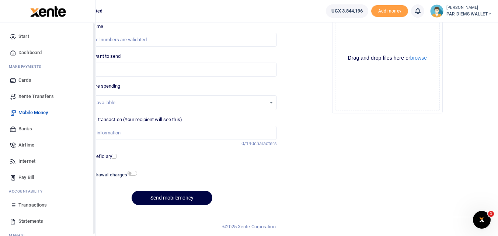
click at [10, 205] on icon at bounding box center [13, 205] width 7 height 7
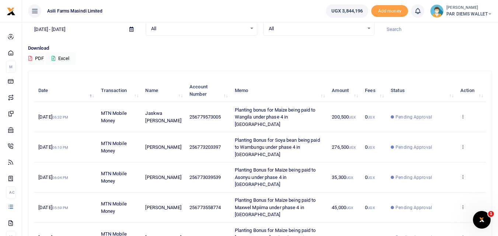
scroll to position [40, 0]
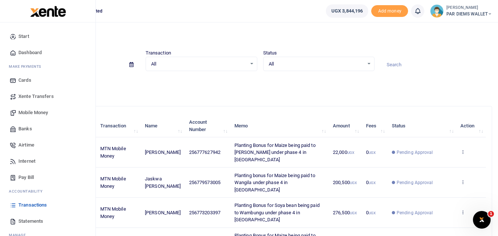
click at [25, 111] on span "Mobile Money" at bounding box center [32, 112] width 29 height 7
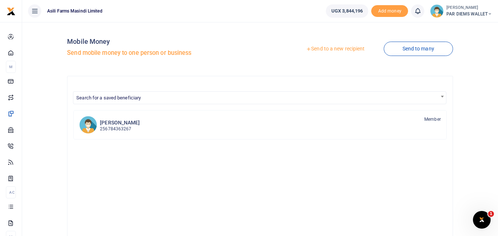
click at [323, 52] on link "Send to a new recipient" at bounding box center [335, 48] width 96 height 13
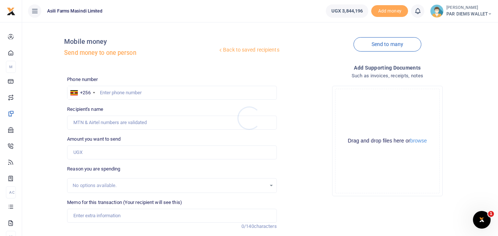
click at [115, 89] on div at bounding box center [249, 118] width 498 height 236
click at [112, 91] on input "text" at bounding box center [171, 93] width 209 height 14
click at [103, 91] on input "text" at bounding box center [171, 93] width 209 height 14
type input "766724521"
type input "Richard Onyoba"
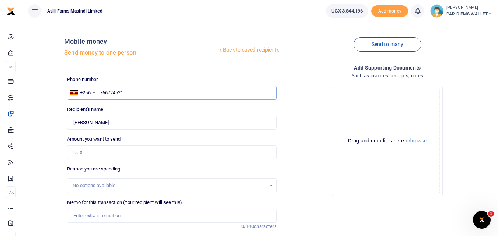
type input "766724521"
click at [108, 154] on input "Amount you want to send" at bounding box center [171, 153] width 209 height 14
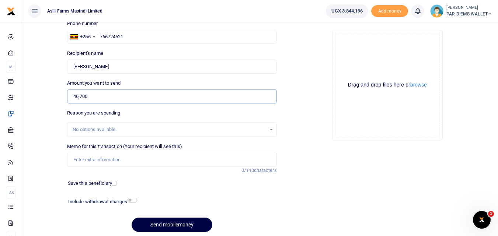
scroll to position [68, 0]
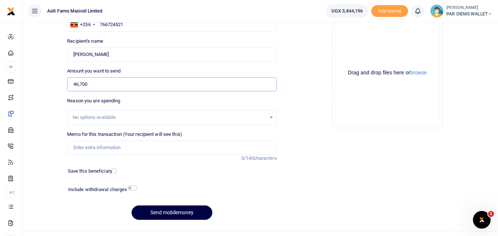
type input "46,700"
click at [89, 146] on input "Memo for this transaction (Your recipient will see this)" at bounding box center [171, 148] width 209 height 14
click at [175, 146] on input "Planting Bonus for Maice being paid to Tunil" at bounding box center [171, 148] width 209 height 14
type input "Planting Bonus for Maice being paid to Tunil under phase 4"
click at [360, 51] on div "Drag and drop files here or browse Powered by Uppy" at bounding box center [387, 73] width 105 height 105
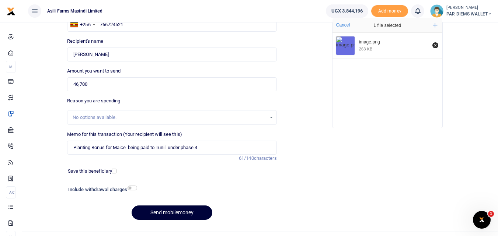
click at [161, 212] on button "Send mobilemoney" at bounding box center [172, 213] width 81 height 14
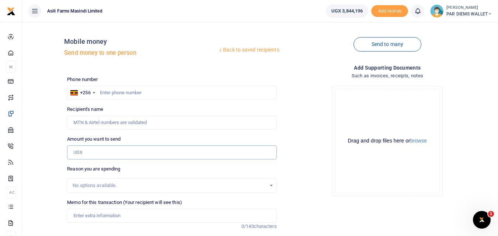
click at [87, 156] on input "Amount you want to send" at bounding box center [171, 153] width 209 height 14
type input "33,360"
click at [116, 92] on input "text" at bounding box center [171, 93] width 209 height 14
type input "782686402"
type input "Didmas Junior Taremwa"
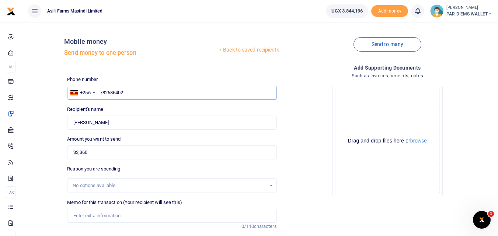
type input "782686402"
click at [108, 154] on input "33,360" at bounding box center [171, 153] width 209 height 14
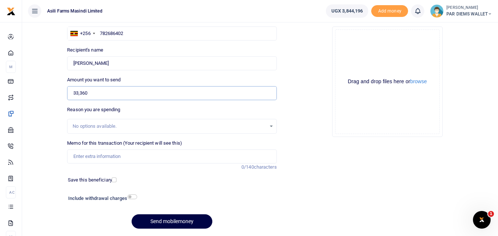
scroll to position [61, 0]
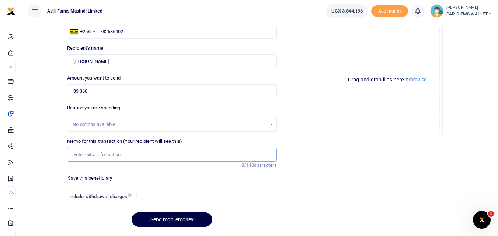
click at [81, 157] on input "Memo for this transaction (Your recipient will see this)" at bounding box center [171, 155] width 209 height 14
click at [99, 159] on input "Memo for this transaction (Your recipient will see this)" at bounding box center [171, 155] width 209 height 14
click at [374, 44] on div "Drag and drop files here or browse Powered by Uppy" at bounding box center [387, 80] width 105 height 105
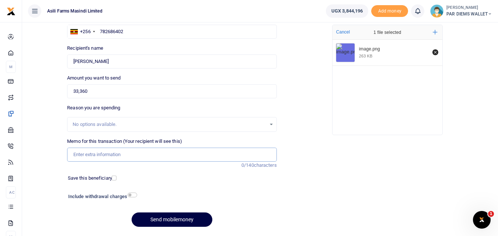
click at [93, 151] on input "Memo for this transaction (Your recipient will see this)" at bounding box center [171, 155] width 209 height 14
click at [105, 156] on input "Planting Bonus being paid to under phase 4" at bounding box center [171, 155] width 209 height 14
click at [219, 156] on input "Planting Bonus for Maize being paid to under phase 4" at bounding box center [171, 155] width 209 height 14
type input "Planting Bonus for Maize being paid to under phase 4"
click at [171, 220] on button "Send mobilemoney" at bounding box center [172, 220] width 81 height 14
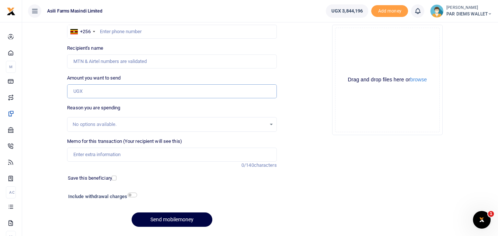
click at [89, 92] on input "Amount you want to send" at bounding box center [171, 91] width 209 height 14
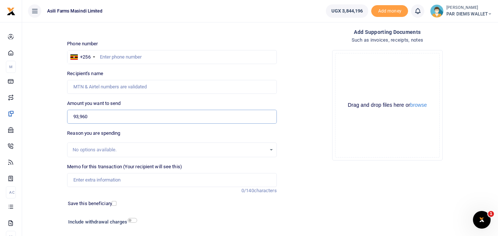
scroll to position [35, 0]
type input "93,960"
click at [115, 54] on input "text" at bounding box center [171, 57] width 209 height 14
click at [384, 79] on div "Drag and drop files here or browse Powered by Uppy" at bounding box center [387, 105] width 105 height 105
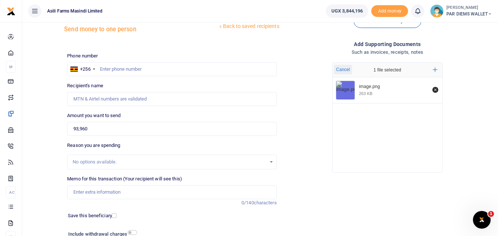
scroll to position [24, 0]
click at [120, 65] on input "text" at bounding box center [171, 69] width 209 height 14
type input "772459421"
type input "Allan Oryema"
type input "772459421"
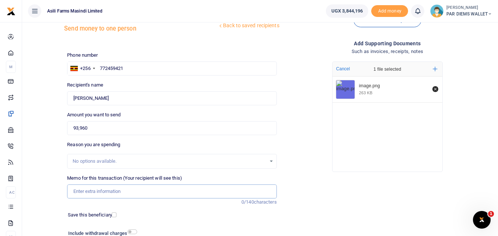
click at [96, 190] on input "Memo for this transaction (Your recipient will see this)" at bounding box center [171, 192] width 209 height 14
click at [99, 194] on input "Planting" at bounding box center [171, 192] width 209 height 14
click at [136, 196] on input "Planting Bonus being" at bounding box center [171, 192] width 209 height 14
click at [127, 191] on input "Planting Bonus being" at bounding box center [171, 192] width 209 height 14
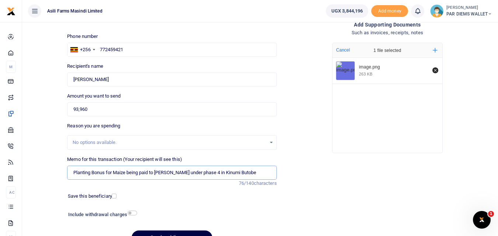
scroll to position [83, 0]
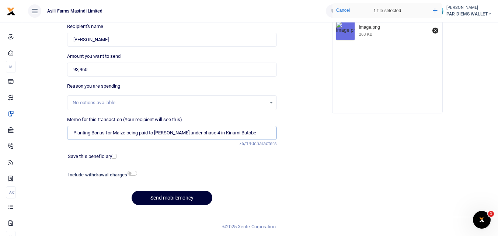
type input "Planting Bonus for Maize being paid to Allan under phase 4 in Kinumi Butobe"
click at [159, 197] on button "Send mobilemoney" at bounding box center [172, 198] width 81 height 14
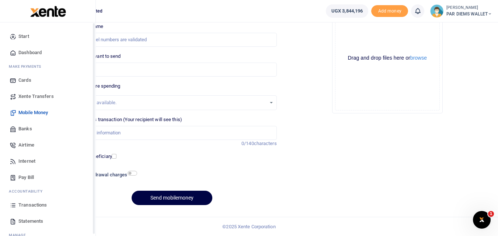
click at [12, 206] on icon at bounding box center [13, 205] width 7 height 7
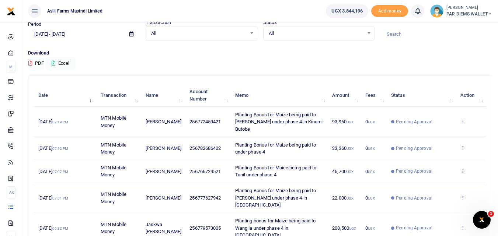
scroll to position [30, 0]
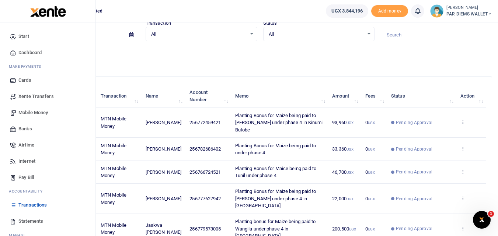
click at [32, 112] on span "Mobile Money" at bounding box center [32, 112] width 29 height 7
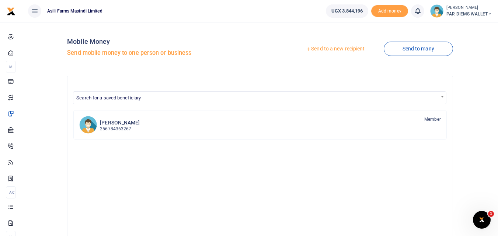
click at [344, 48] on link "Send to a new recipient" at bounding box center [335, 48] width 96 height 13
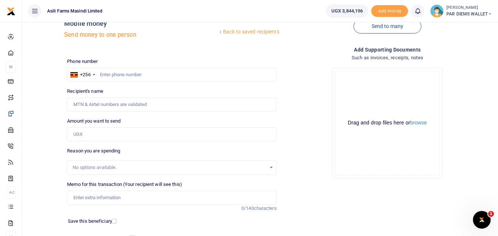
scroll to position [12, 0]
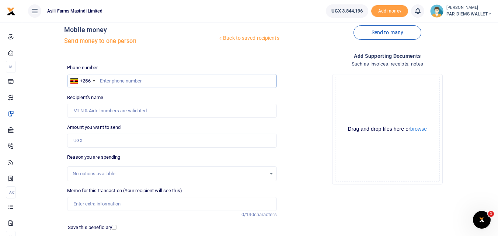
click at [128, 82] on input "text" at bounding box center [171, 81] width 209 height 14
click at [114, 82] on input "text" at bounding box center [171, 81] width 209 height 14
type input "780828448"
type input "Christopher Musinguzi"
type input "780828448"
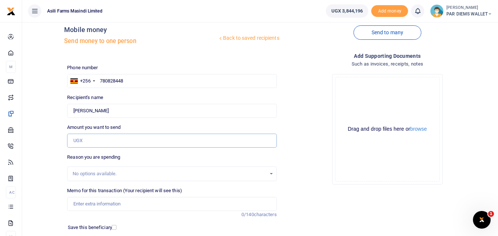
click at [105, 143] on input "Amount you want to send" at bounding box center [171, 141] width 209 height 14
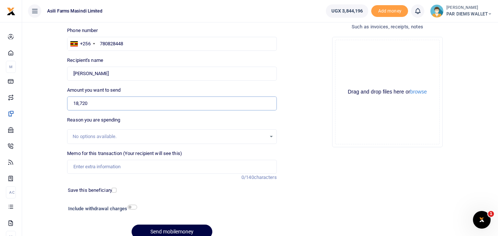
scroll to position [52, 0]
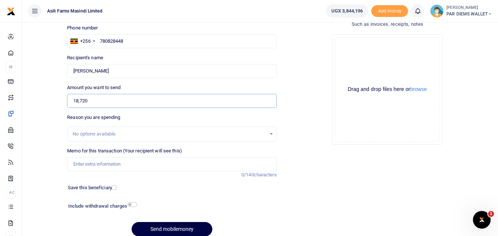
type input "18,720"
click at [371, 42] on div "Drag and drop files here or browse Powered by Uppy" at bounding box center [387, 89] width 105 height 105
click at [363, 61] on div "Drag and drop files here or browse Powered by Uppy" at bounding box center [387, 89] width 105 height 105
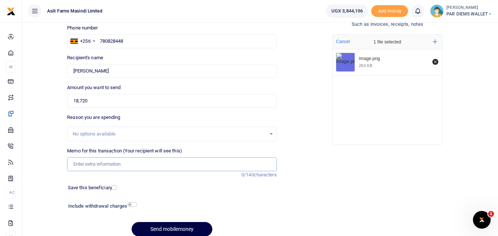
click at [99, 166] on input "Memo for this transaction (Your recipient will see this)" at bounding box center [171, 164] width 209 height 14
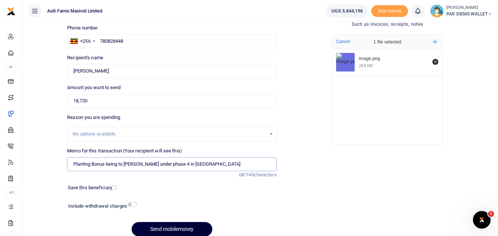
type input "Planting Bonus being to Musinguzi Christpher under phase 4 in Kinumi"
click at [181, 227] on button "Send mobilemoney" at bounding box center [172, 229] width 81 height 14
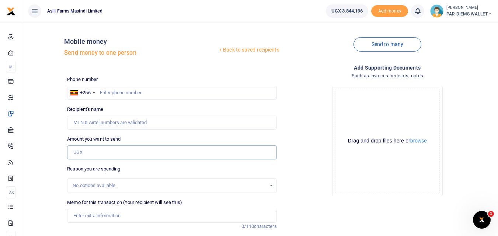
click at [88, 151] on input "Amount you want to send" at bounding box center [171, 153] width 209 height 14
type input "11,400"
click at [117, 91] on input "text" at bounding box center [171, 93] width 209 height 14
click at [122, 91] on input "text" at bounding box center [171, 93] width 209 height 14
type input "782526660"
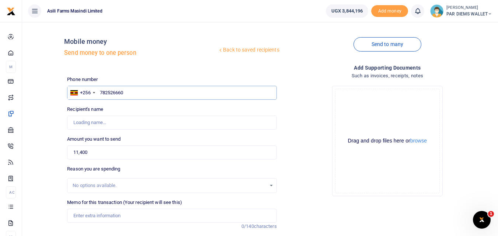
type input "[PERSON_NAME]"
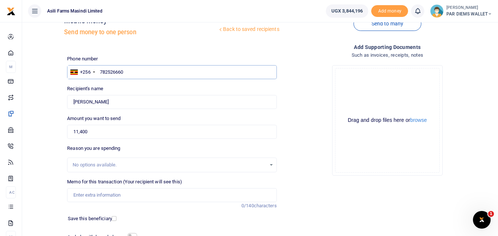
scroll to position [21, 0]
type input "782526660"
click at [89, 196] on input "Memo for this transaction (Your recipient will see this)" at bounding box center [171, 195] width 209 height 14
click at [83, 197] on input "Memo for this transaction (Your recipient will see this)" at bounding box center [171, 195] width 209 height 14
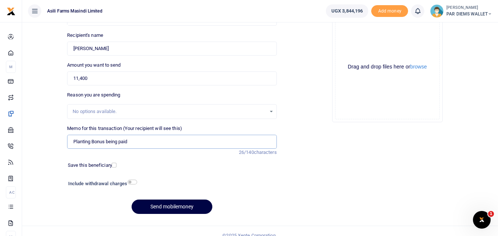
scroll to position [77, 0]
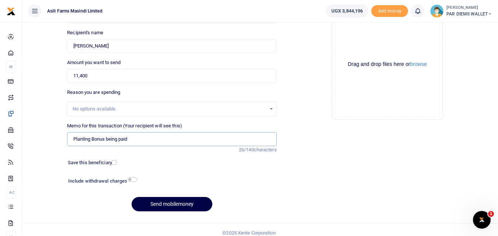
click at [135, 142] on input "Planting Bonus being paid" at bounding box center [171, 139] width 209 height 14
click at [144, 138] on input "Planting Bonus being paid" at bounding box center [171, 139] width 209 height 14
click at [149, 137] on input "Planting Bonus being paid" at bounding box center [171, 139] width 209 height 14
click at [137, 141] on input "Planting Bonus being paid" at bounding box center [171, 139] width 209 height 14
click at [356, 47] on div "Drag and drop files here or browse Powered by Uppy" at bounding box center [387, 64] width 105 height 105
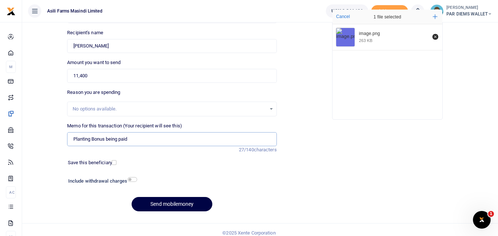
click at [143, 143] on input "Planting Bonus being paid" at bounding box center [171, 139] width 209 height 14
type input "Planting Bonus being paid to Kyamanywa under phase 4"
click at [172, 208] on button "Send mobilemoney" at bounding box center [172, 204] width 81 height 14
